Goal: Book appointment/travel/reservation

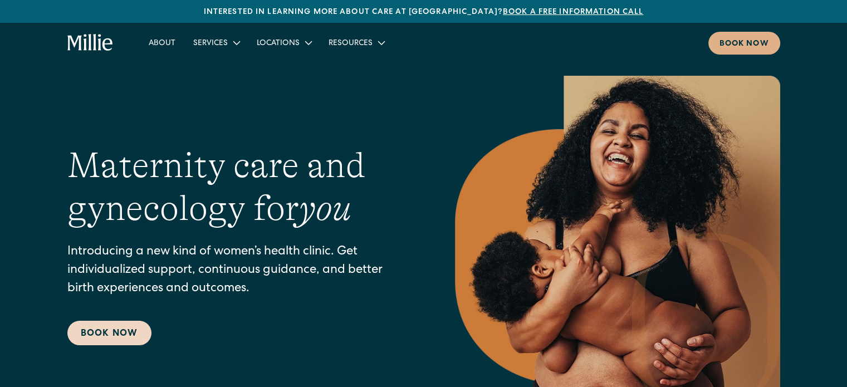
click at [126, 334] on link "Book Now" at bounding box center [109, 333] width 84 height 25
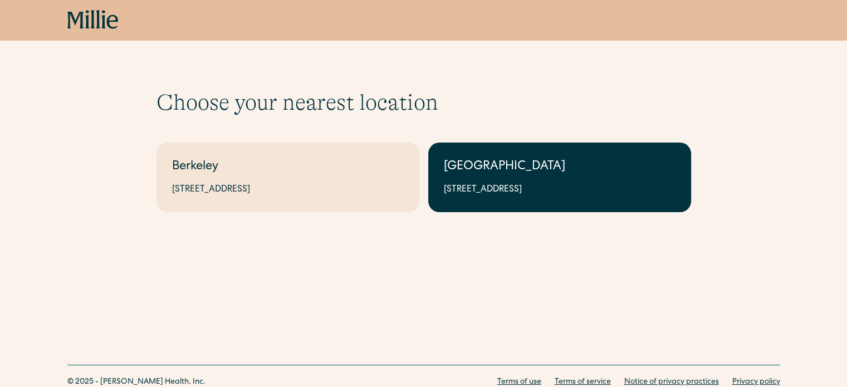
click at [643, 186] on div "1471 Saratoga Ave, Suite 101, San Jose, CA 95129" at bounding box center [560, 189] width 232 height 13
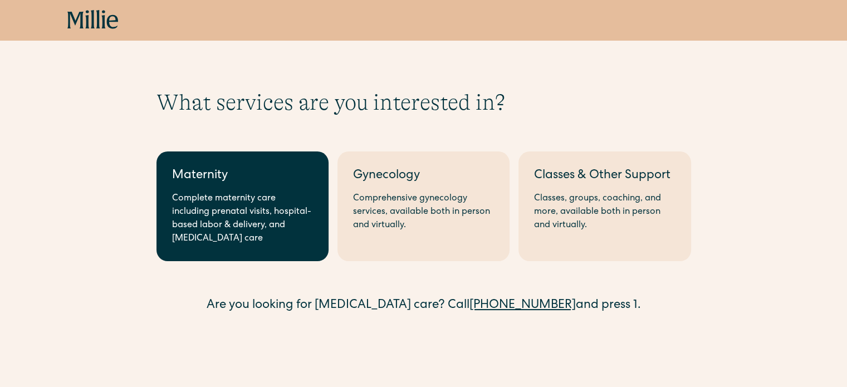
click at [275, 241] on div "Complete maternity care including prenatal visits, hospital-based labor & deliv…" at bounding box center [242, 218] width 141 height 53
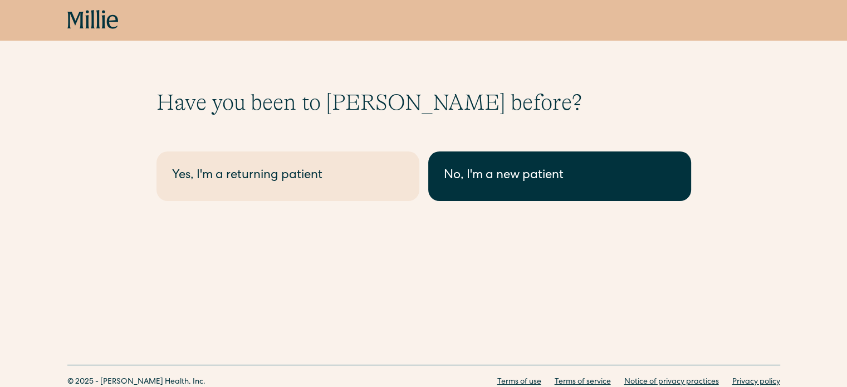
click at [524, 186] on link "No, I'm a new patient" at bounding box center [559, 177] width 263 height 50
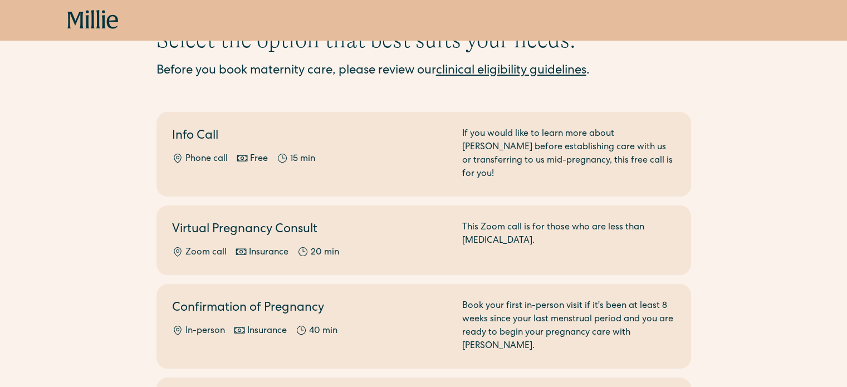
drag, startPoint x: 123, startPoint y: 196, endPoint x: 126, endPoint y: 227, distance: 31.4
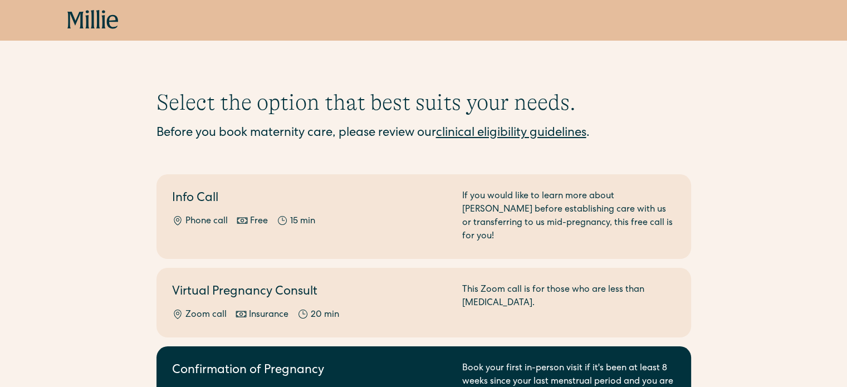
scroll to position [204, 0]
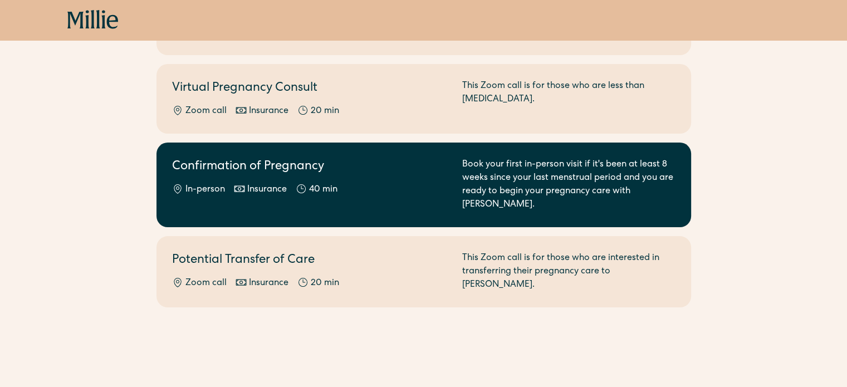
click at [299, 183] on icon at bounding box center [301, 188] width 11 height 11
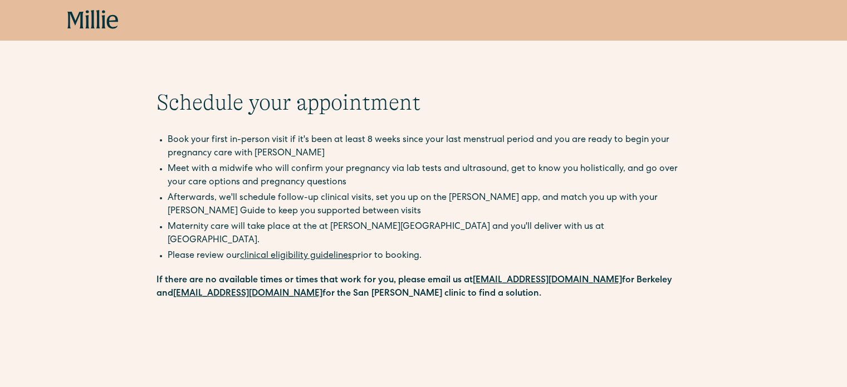
scroll to position [204, 0]
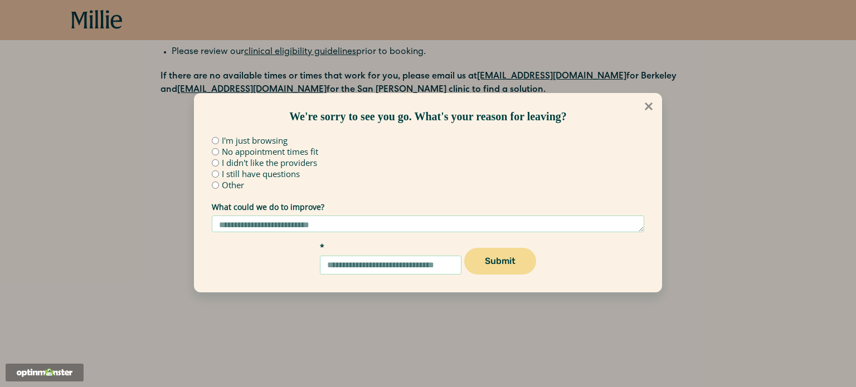
click at [653, 102] on icon at bounding box center [648, 106] width 12 height 12
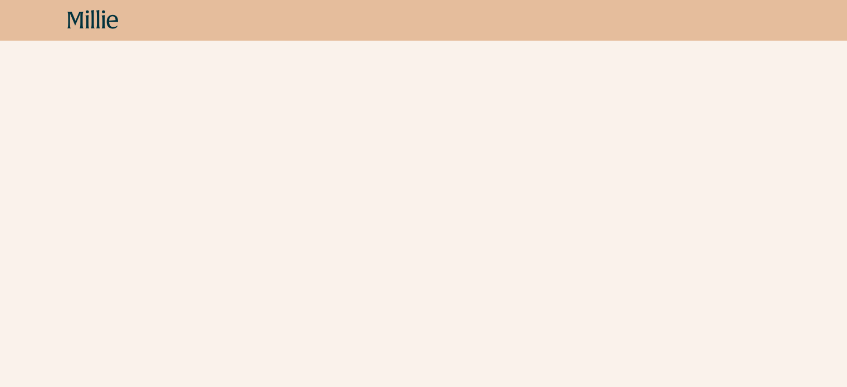
scroll to position [328, 0]
click at [711, 213] on div "Schedule your appointment Book your first in-person visit if it's been at least…" at bounding box center [423, 107] width 847 height 691
